Goal: Task Accomplishment & Management: Use online tool/utility

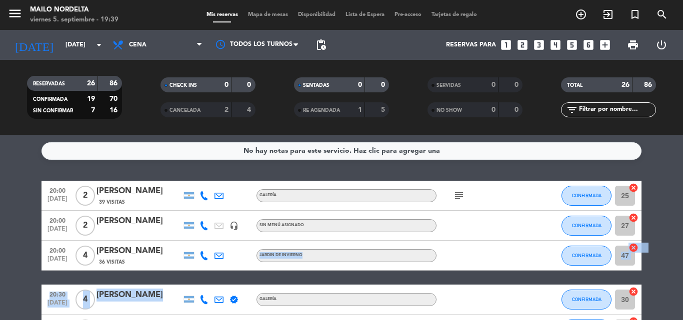
click at [205, 320] on html "close × Mailo Nordelta × chrome_reader_mode Listado de Reservas account_box Cli…" at bounding box center [341, 160] width 683 height 320
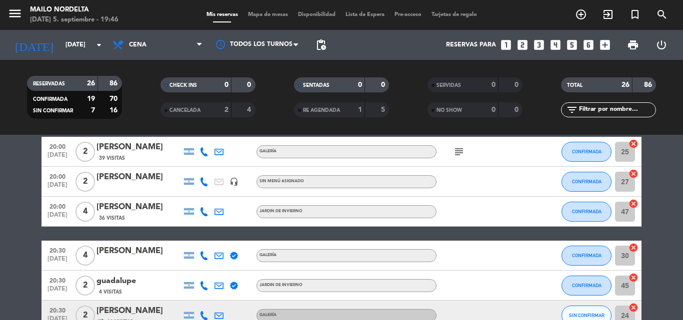
click at [261, 15] on span "Mapa de mesas" at bounding box center [268, 14] width 50 height 5
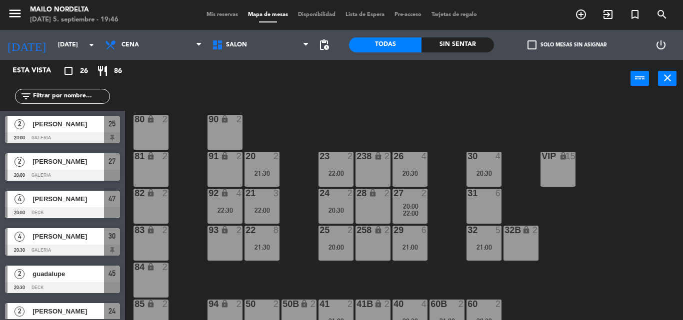
scroll to position [162, 0]
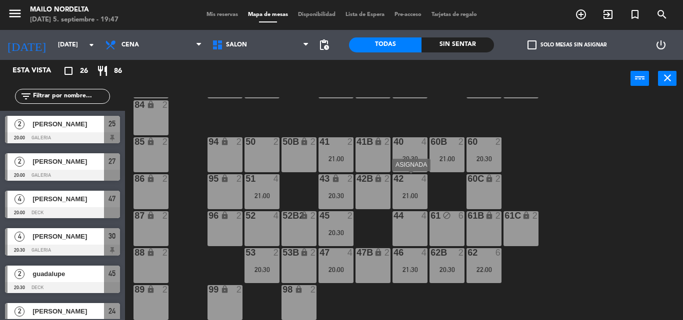
click at [401, 191] on div "42 4 21:00" at bounding box center [409, 191] width 35 height 35
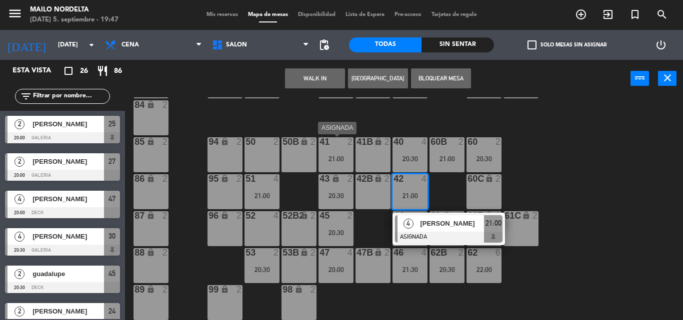
click at [343, 163] on div "41 2 21:00" at bounding box center [335, 154] width 35 height 35
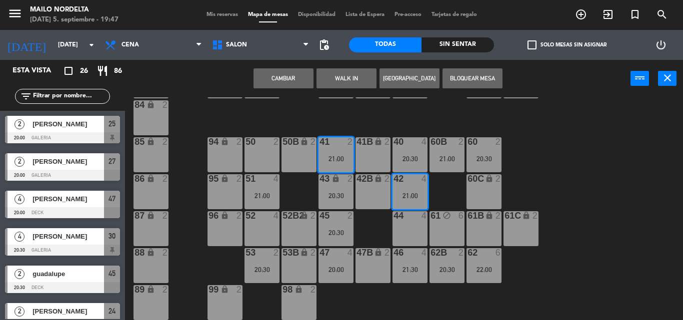
click at [304, 79] on button "Cambiar" at bounding box center [283, 78] width 60 height 20
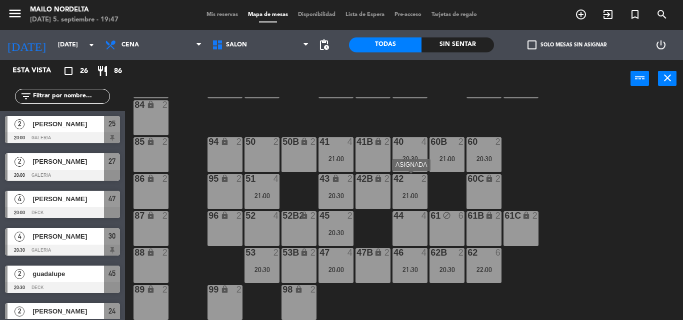
click at [415, 202] on div "42 2 21:00" at bounding box center [409, 191] width 35 height 35
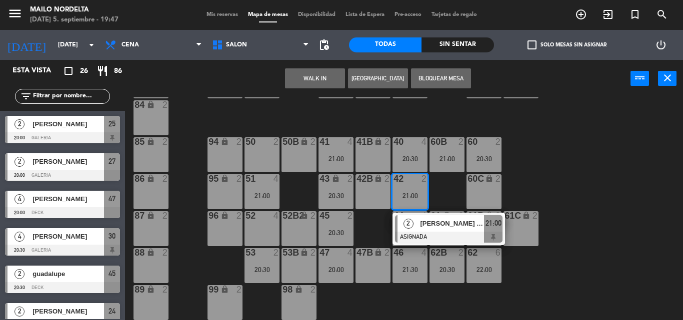
click at [301, 269] on div "53B lock 2" at bounding box center [298, 265] width 35 height 35
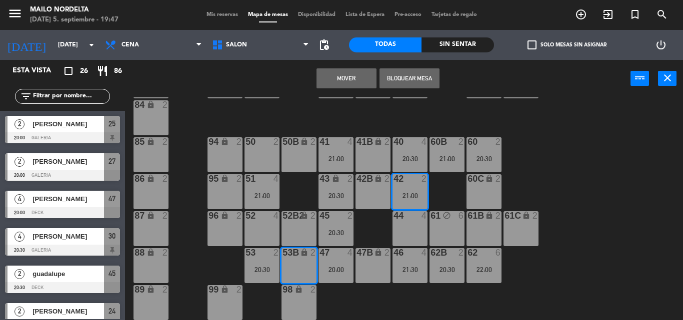
click at [357, 81] on button "Mover" at bounding box center [346, 78] width 60 height 20
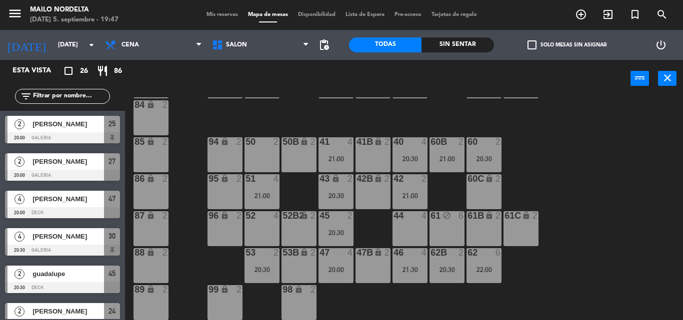
click at [567, 162] on div "80 lock 2 90 lock 2 20 2 21:30 23 2 22:00 26 4 20:30 30 4 20:30 VIP lock 15 81 …" at bounding box center [407, 208] width 551 height 223
click at [410, 203] on div "42 2 21:00" at bounding box center [409, 191] width 35 height 35
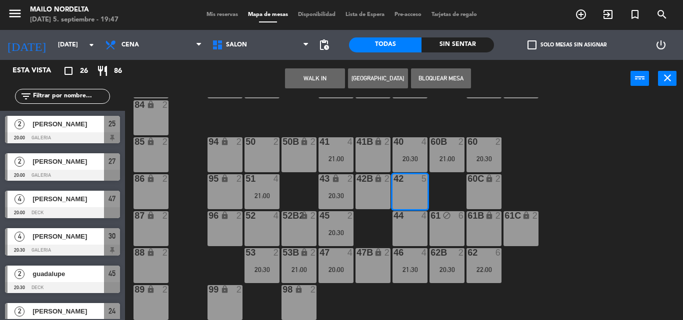
click at [562, 176] on div "80 lock 2 90 lock 2 20 2 21:30 23 2 22:00 26 4 20:30 30 4 20:30 VIP lock 15 81 …" at bounding box center [407, 208] width 551 height 223
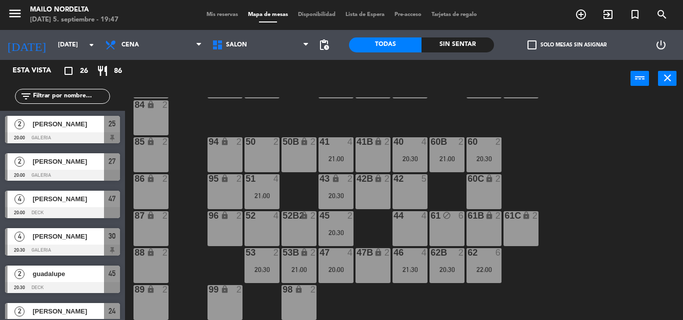
click at [461, 114] on div "80 lock 2 90 lock 2 20 2 21:30 23 2 22:00 26 4 20:30 30 4 20:30 VIP lock 15 81 …" at bounding box center [407, 208] width 551 height 223
